Goal: Information Seeking & Learning: Learn about a topic

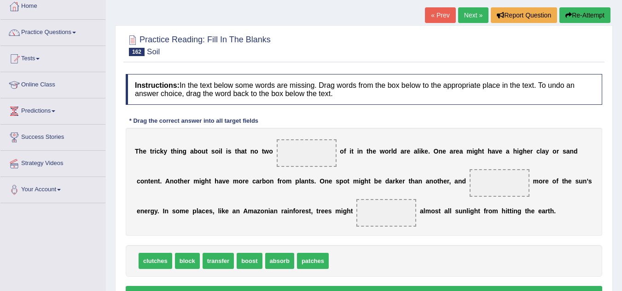
scroll to position [110, 0]
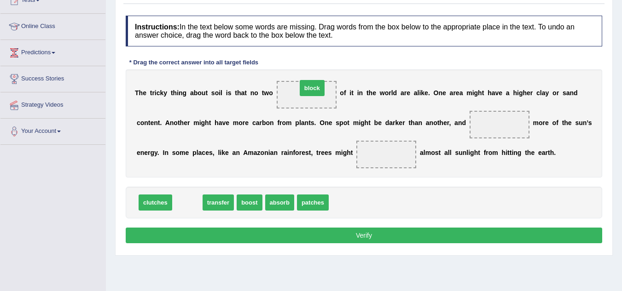
drag, startPoint x: 185, startPoint y: 207, endPoint x: 310, endPoint y: 92, distance: 169.3
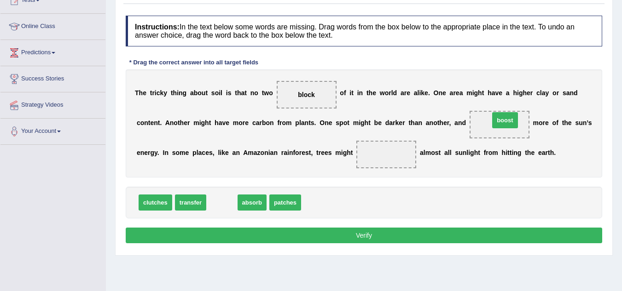
drag, startPoint x: 219, startPoint y: 206, endPoint x: 502, endPoint y: 124, distance: 294.6
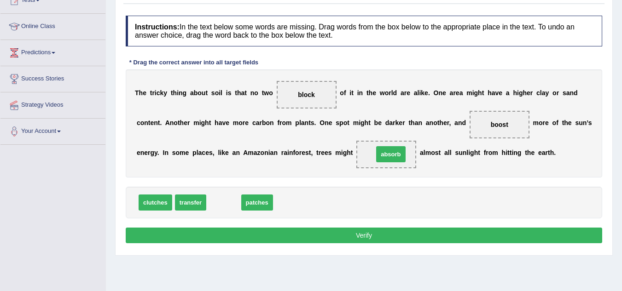
drag, startPoint x: 226, startPoint y: 208, endPoint x: 393, endPoint y: 160, distance: 173.9
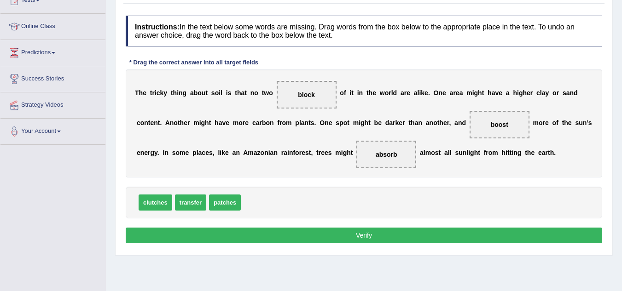
click at [340, 231] on button "Verify" at bounding box center [364, 236] width 476 height 16
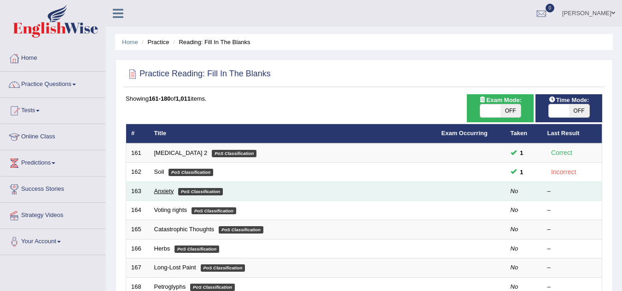
click at [159, 194] on link "Anxiety" at bounding box center [164, 191] width 20 height 7
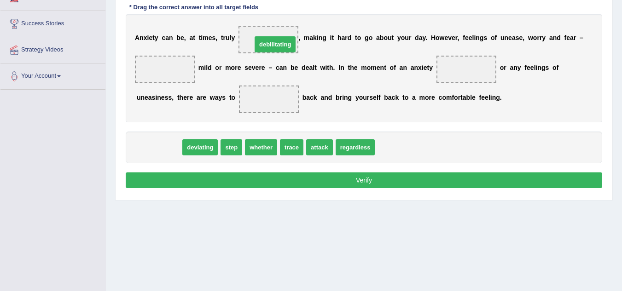
drag, startPoint x: 161, startPoint y: 145, endPoint x: 277, endPoint y: 42, distance: 155.1
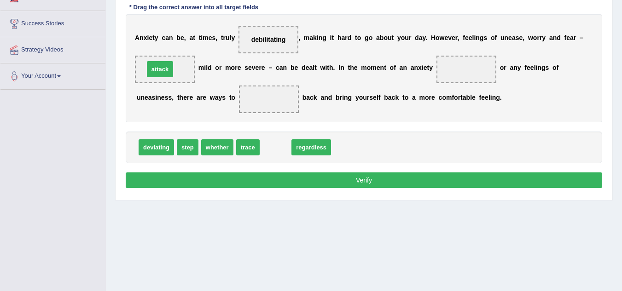
drag, startPoint x: 271, startPoint y: 147, endPoint x: 157, endPoint y: 69, distance: 137.8
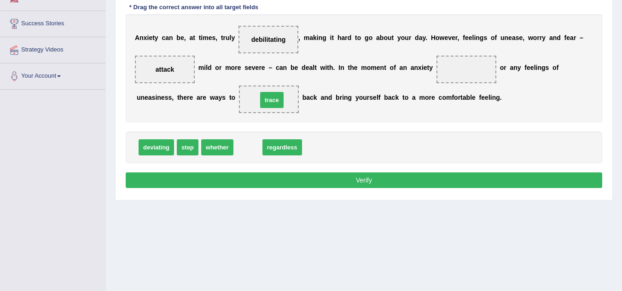
drag, startPoint x: 248, startPoint y: 155, endPoint x: 271, endPoint y: 107, distance: 52.9
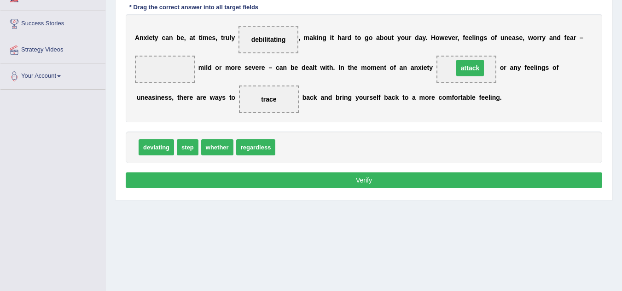
drag, startPoint x: 170, startPoint y: 70, endPoint x: 475, endPoint y: 69, distance: 305.1
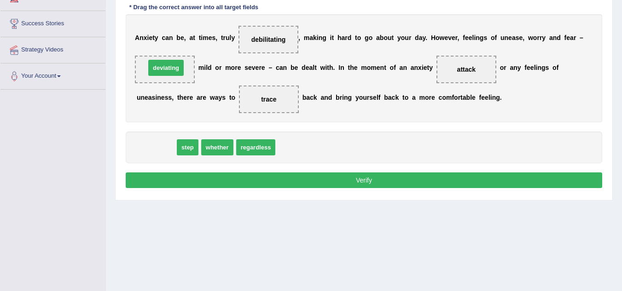
drag, startPoint x: 165, startPoint y: 149, endPoint x: 176, endPoint y: 69, distance: 79.9
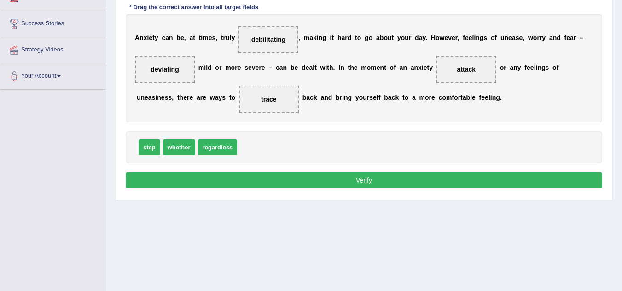
click at [283, 178] on button "Verify" at bounding box center [364, 181] width 476 height 16
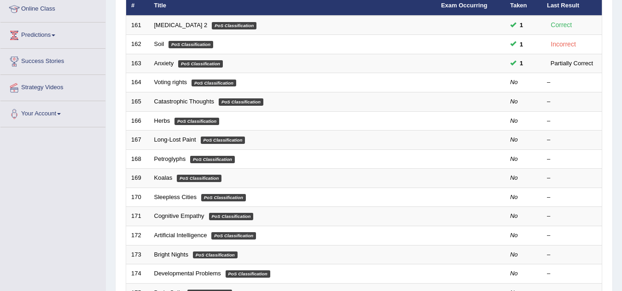
scroll to position [126, 0]
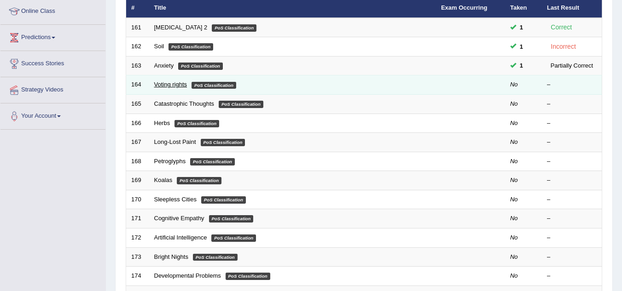
click at [170, 86] on link "Voting rights" at bounding box center [170, 84] width 33 height 7
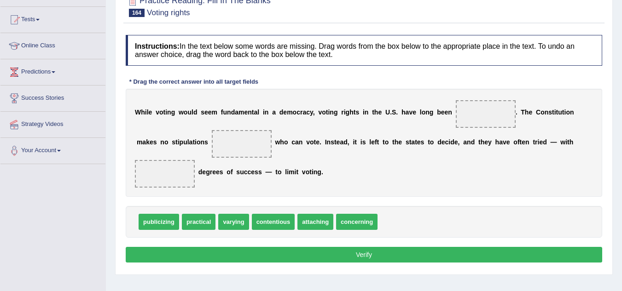
scroll to position [92, 0]
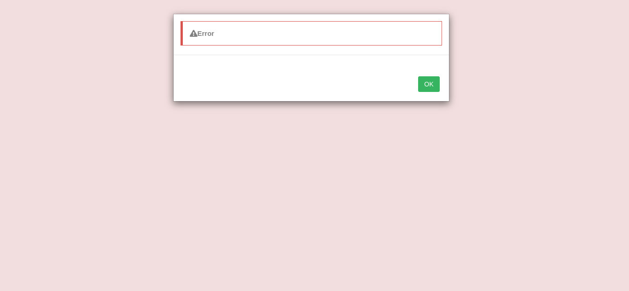
click at [428, 83] on button "OK" at bounding box center [428, 84] width 21 height 16
